Goal: Use online tool/utility: Utilize a website feature to perform a specific function

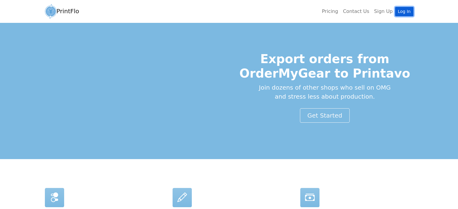
click at [405, 12] on link "Log In" at bounding box center [404, 11] width 18 height 9
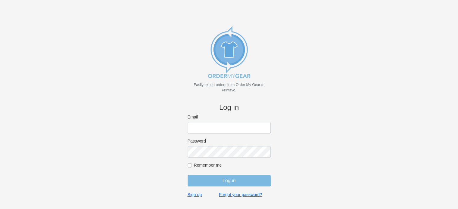
type input "john@medhatsfs.ca"
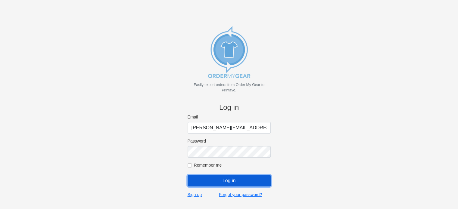
click at [232, 183] on input "Log in" at bounding box center [229, 180] width 83 height 11
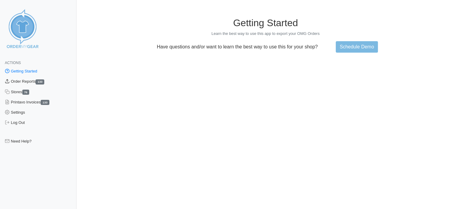
click at [25, 83] on link "Order Reports 133" at bounding box center [38, 81] width 76 height 10
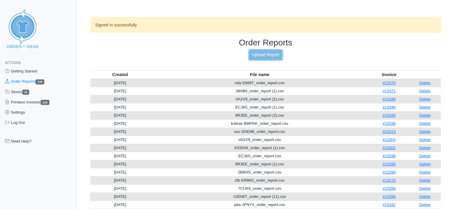
click at [271, 58] on link "Upload Report" at bounding box center [265, 54] width 33 height 9
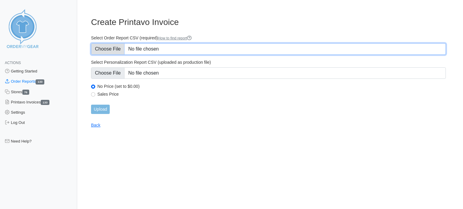
click at [112, 49] on input "Select Order Report CSV (required) How to find report" at bounding box center [268, 48] width 354 height 11
type input "C:\fakepath\cmha 88G75_order_report.csv"
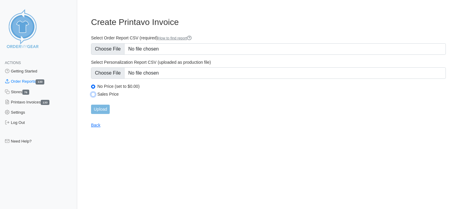
click at [94, 96] on input "Sales Price" at bounding box center [93, 94] width 4 height 4
radio input "true"
click at [102, 109] on input "Upload" at bounding box center [100, 109] width 19 height 9
